Goal: Task Accomplishment & Management: Manage account settings

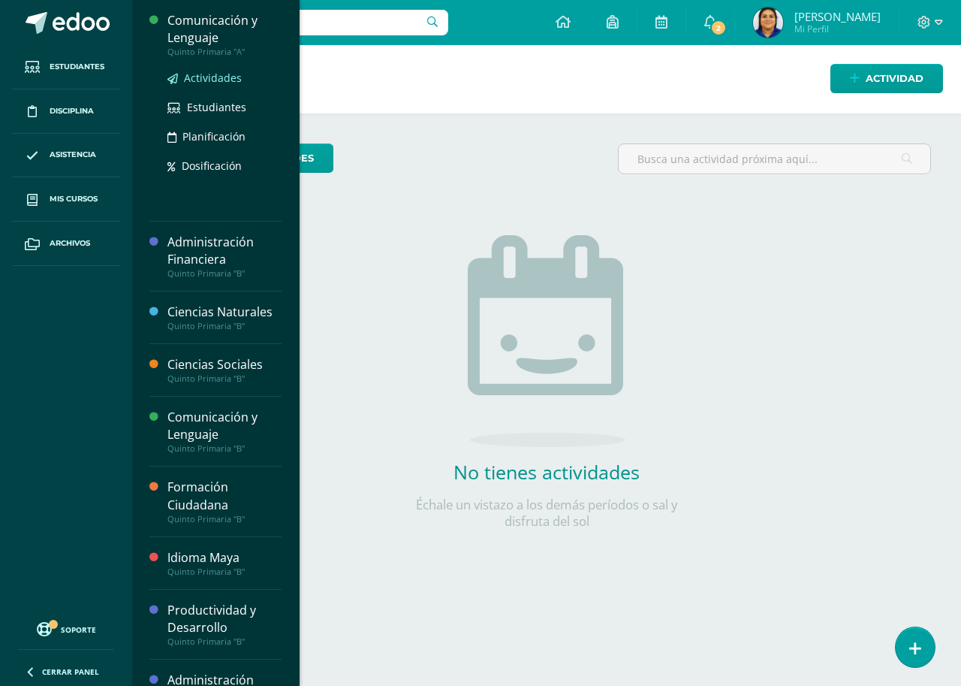
click at [219, 78] on span "Actividades" at bounding box center [213, 78] width 58 height 14
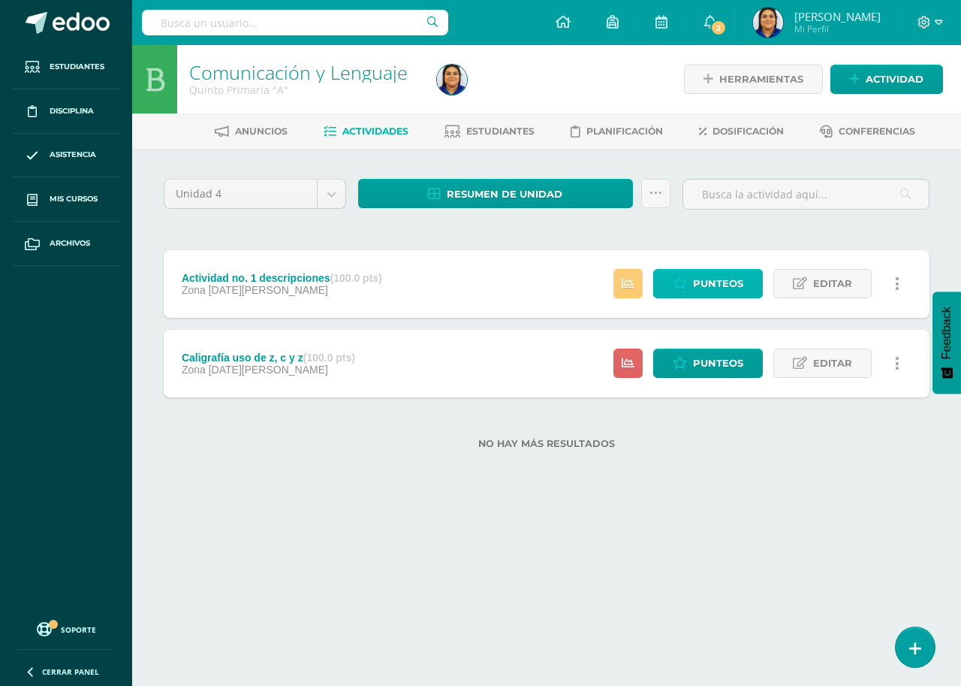
click at [702, 282] on span "Punteos" at bounding box center [718, 284] width 50 height 28
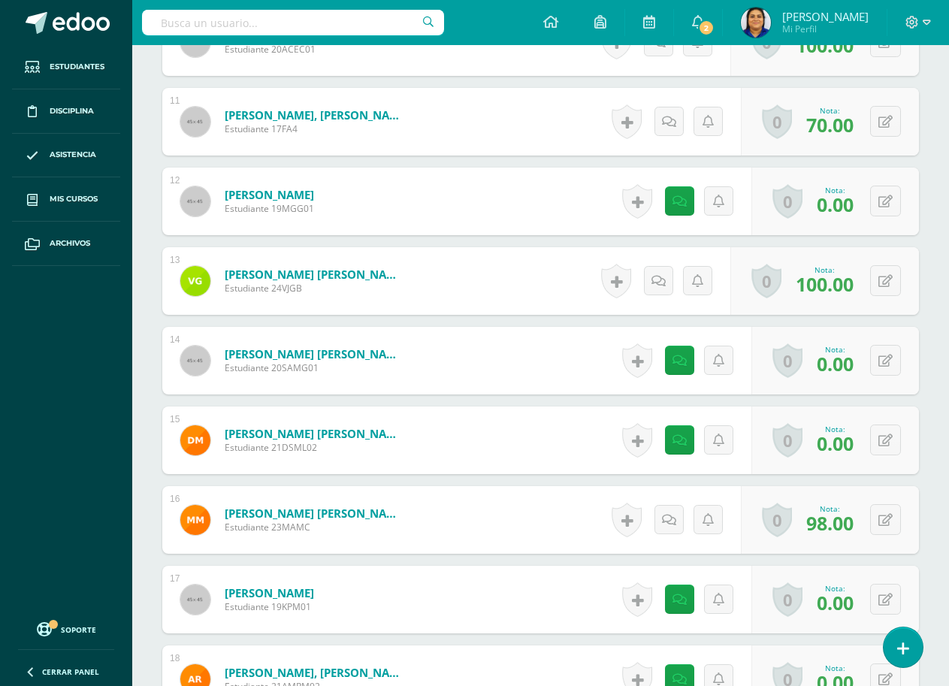
scroll to position [1288, 0]
click at [878, 424] on button at bounding box center [885, 439] width 31 height 31
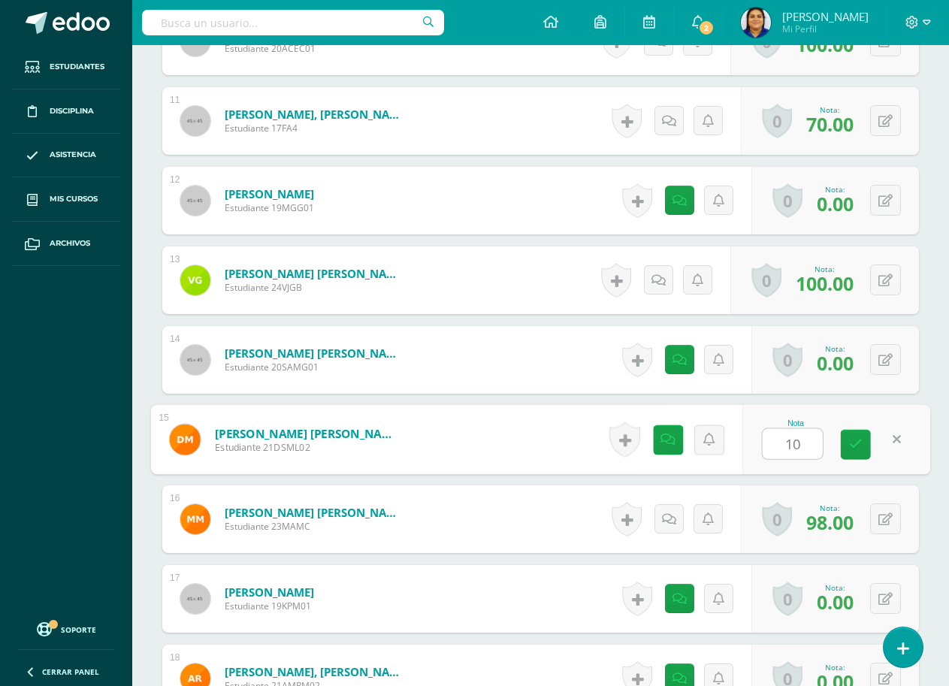
type input "100"
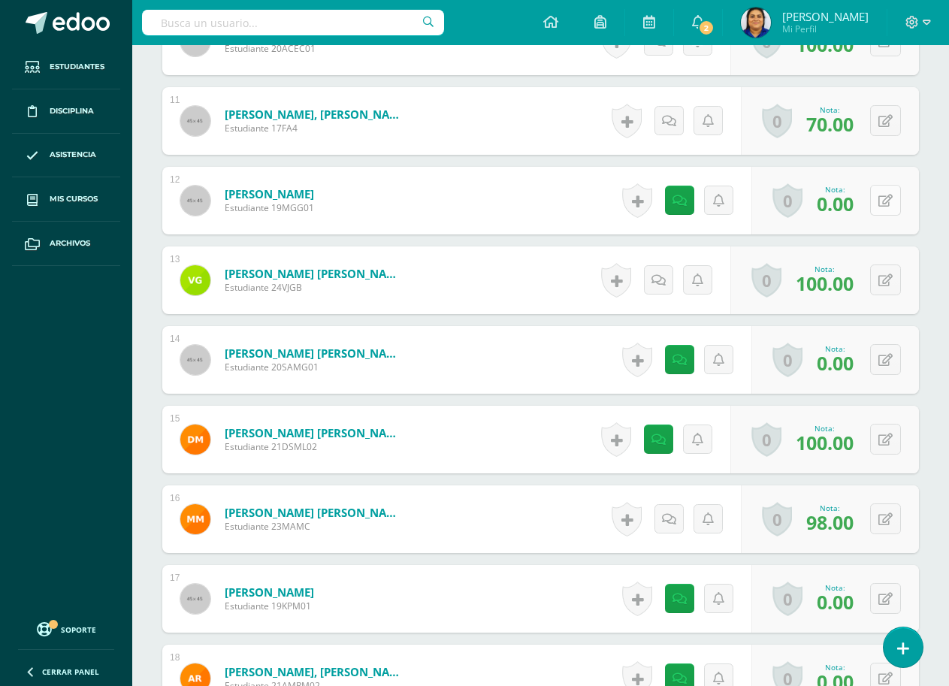
click at [884, 185] on button at bounding box center [885, 200] width 31 height 31
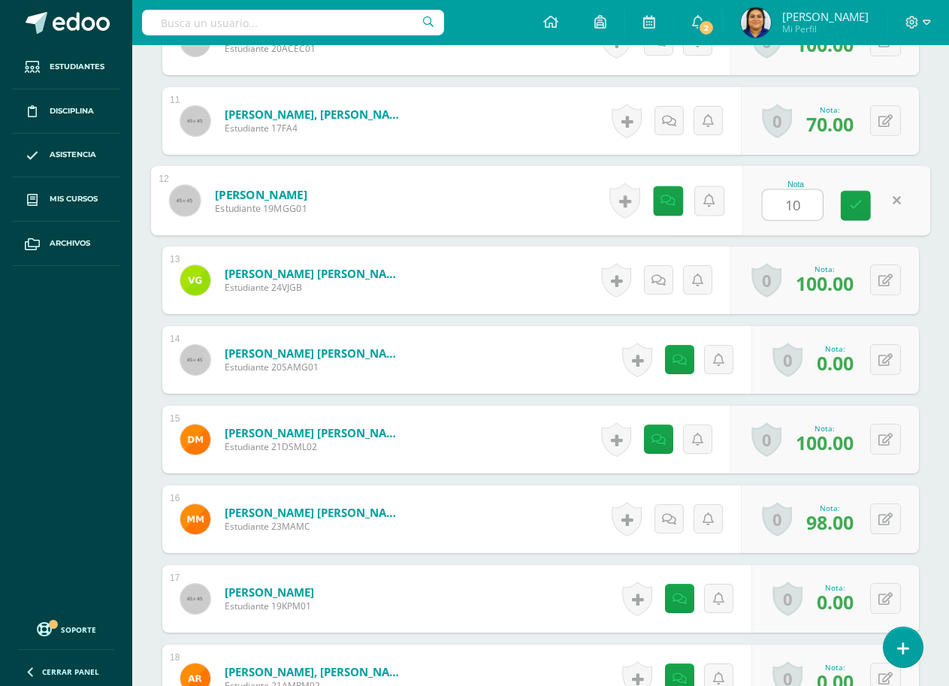
type input "100"
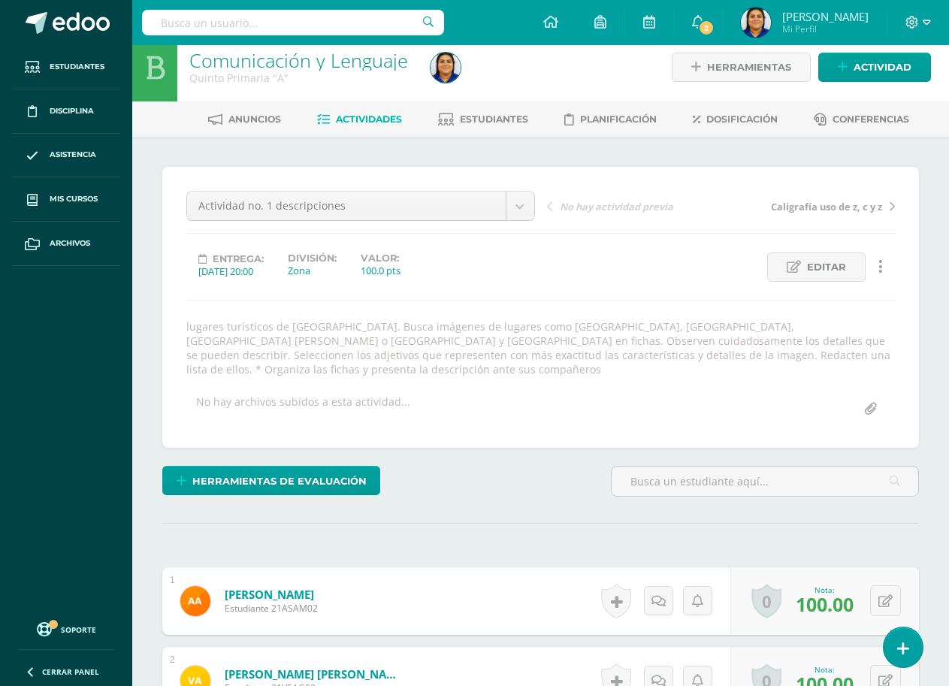
scroll to position [0, 0]
